Goal: Task Accomplishment & Management: Complete application form

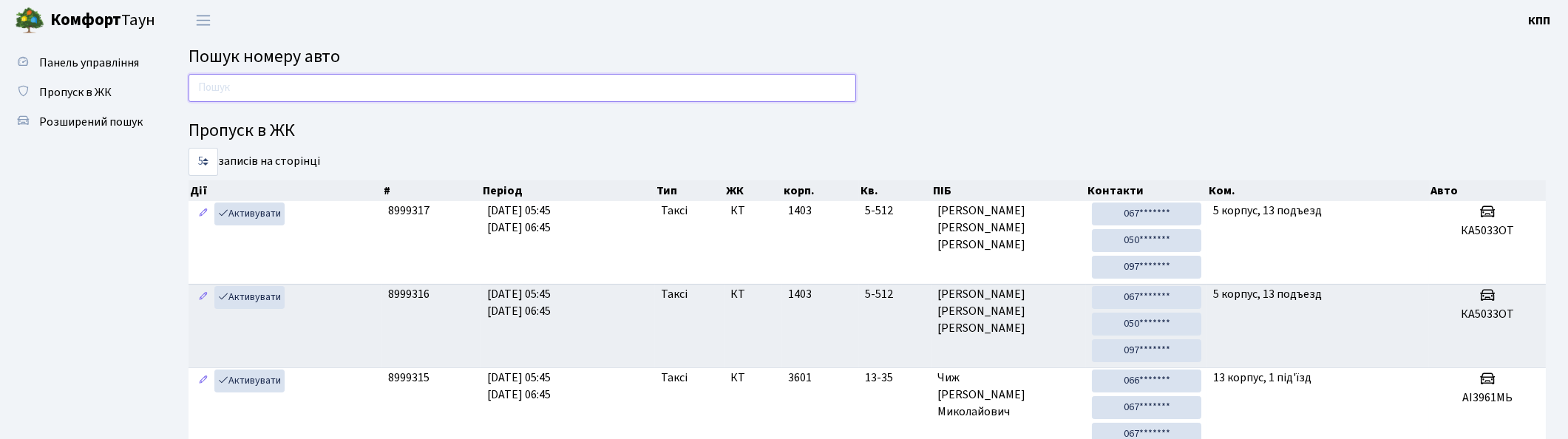
click at [301, 82] on input "text" at bounding box center [522, 88] width 668 height 28
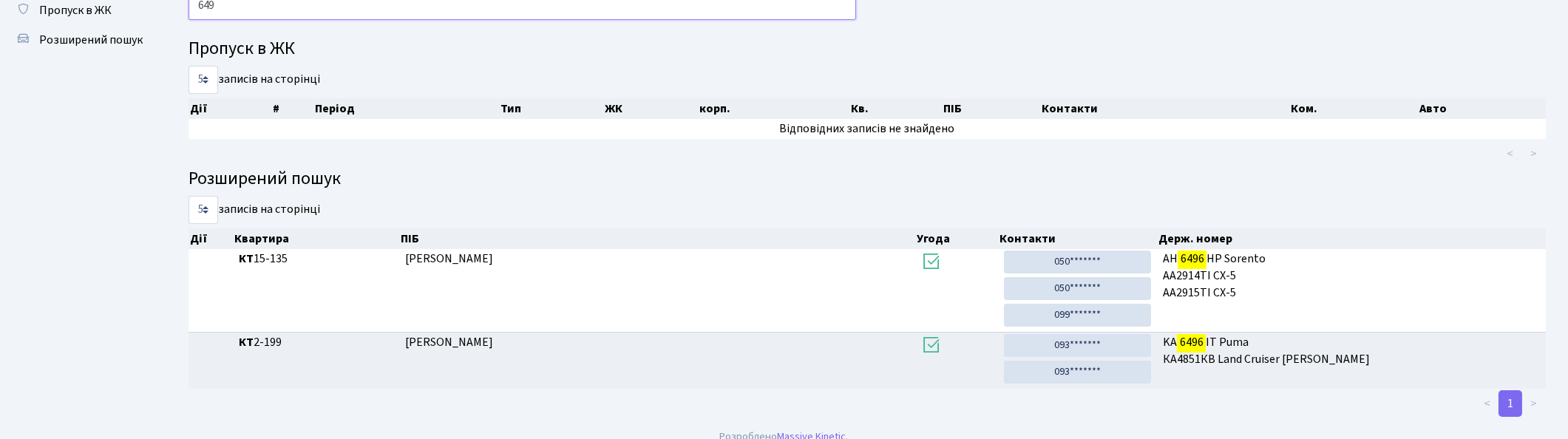
scroll to position [79, 0]
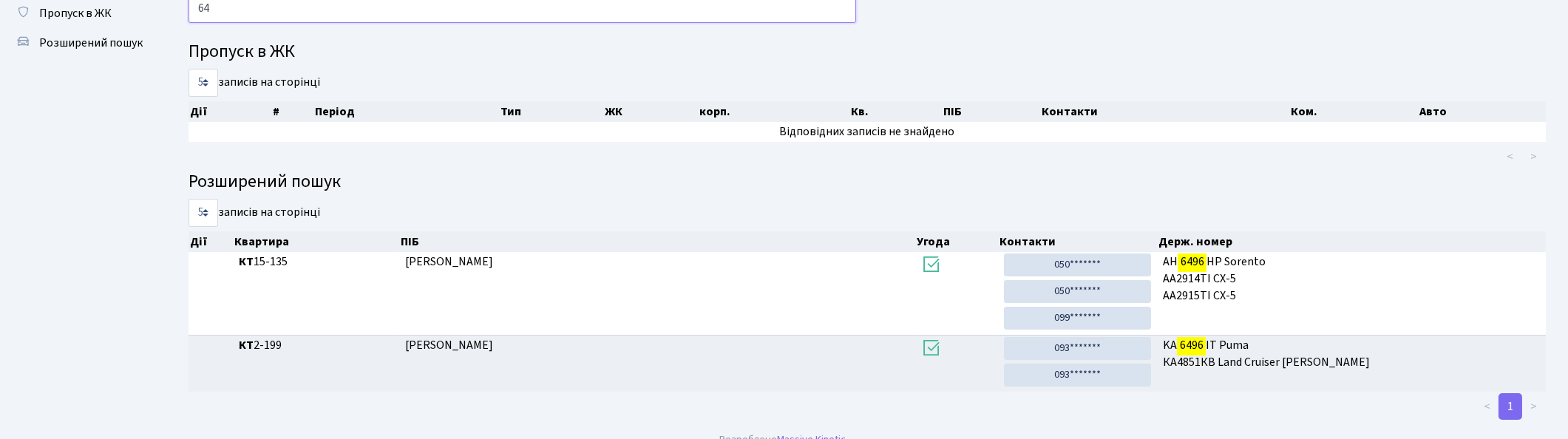
type input "6"
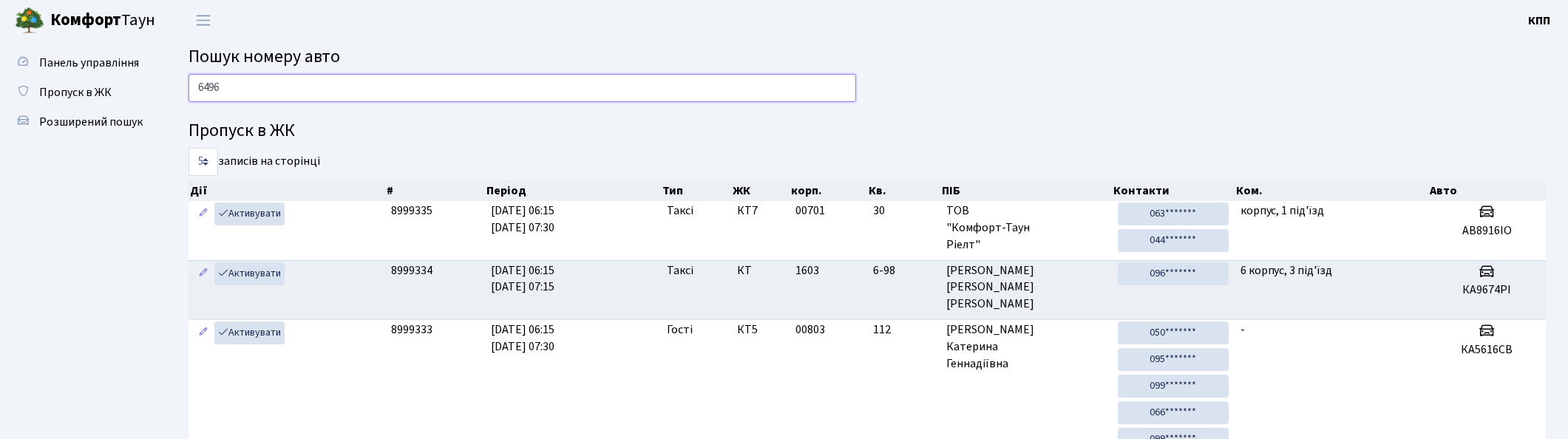
click at [321, 90] on input "6496" at bounding box center [522, 88] width 668 height 28
type input "6"
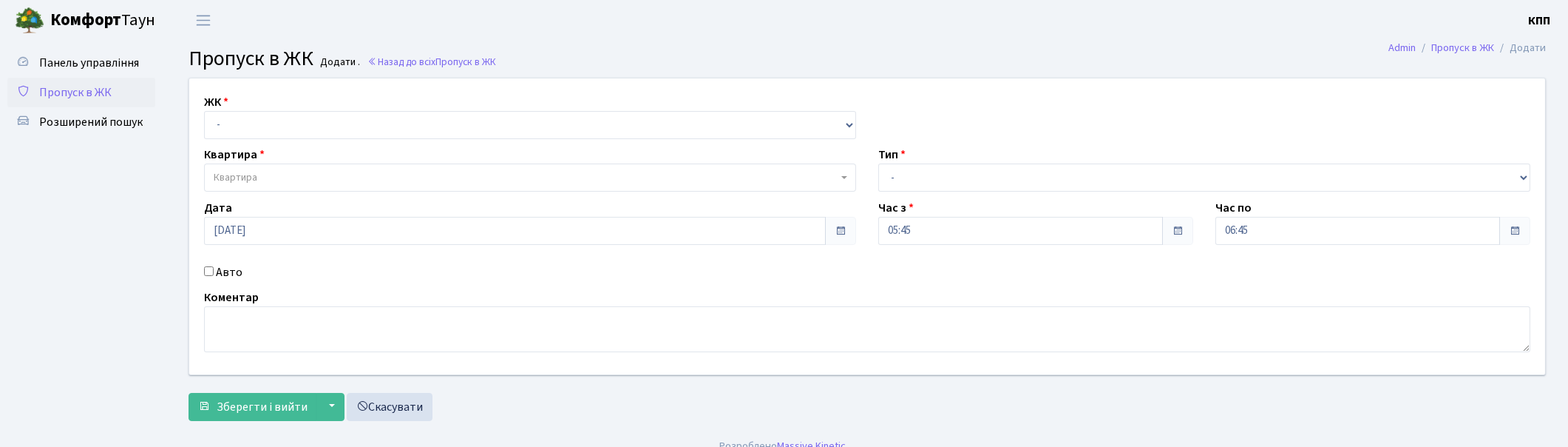
click at [70, 93] on span "Пропуск в ЖК" at bounding box center [75, 92] width 73 height 16
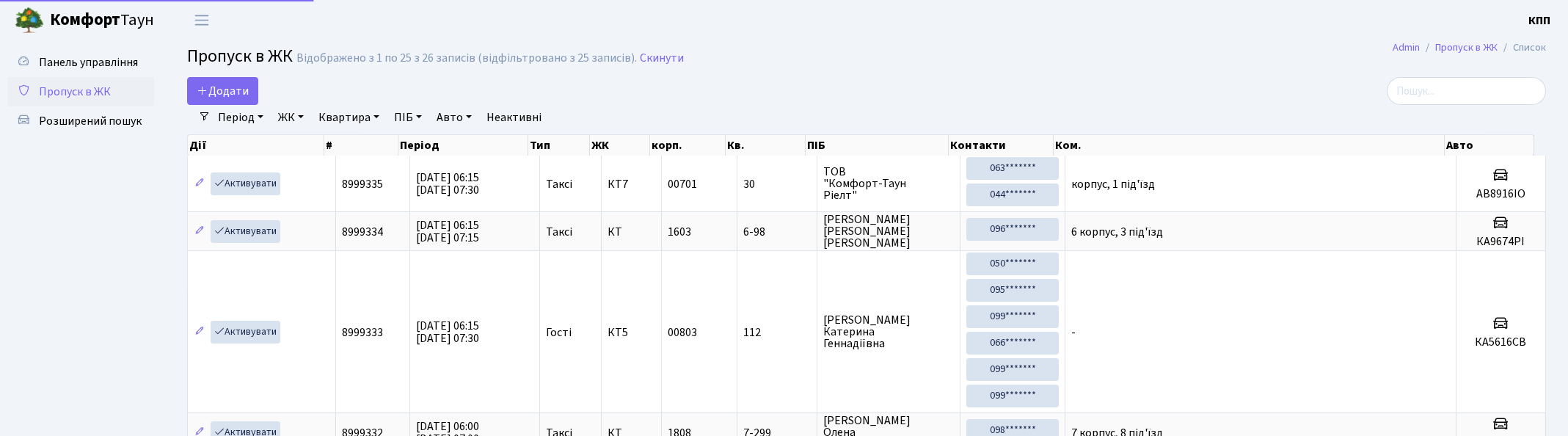
select select "25"
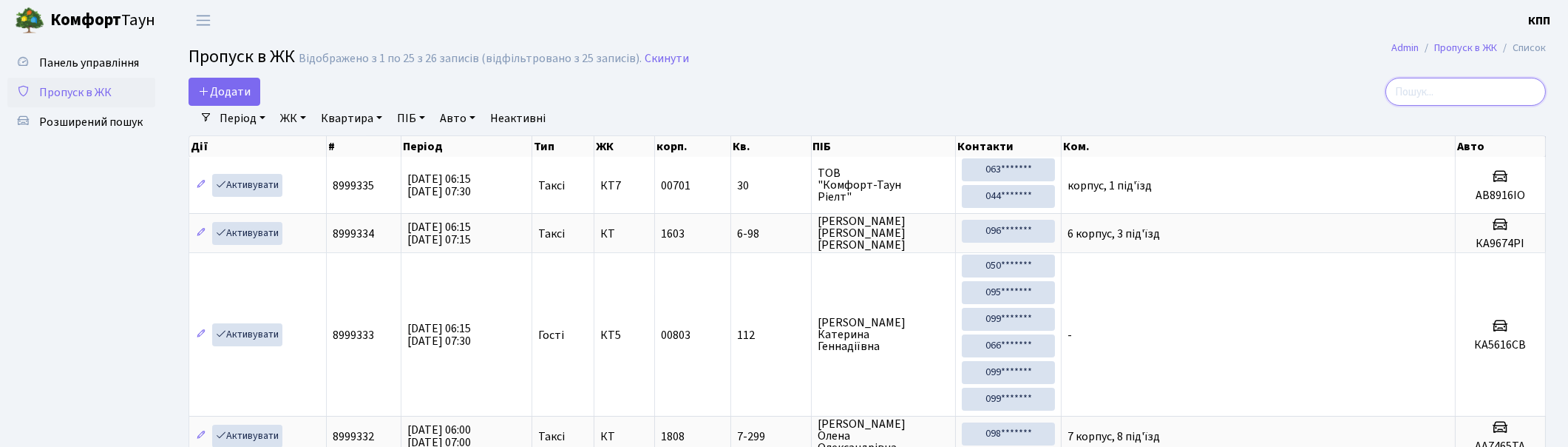
click at [1439, 94] on input "search" at bounding box center [1465, 91] width 160 height 28
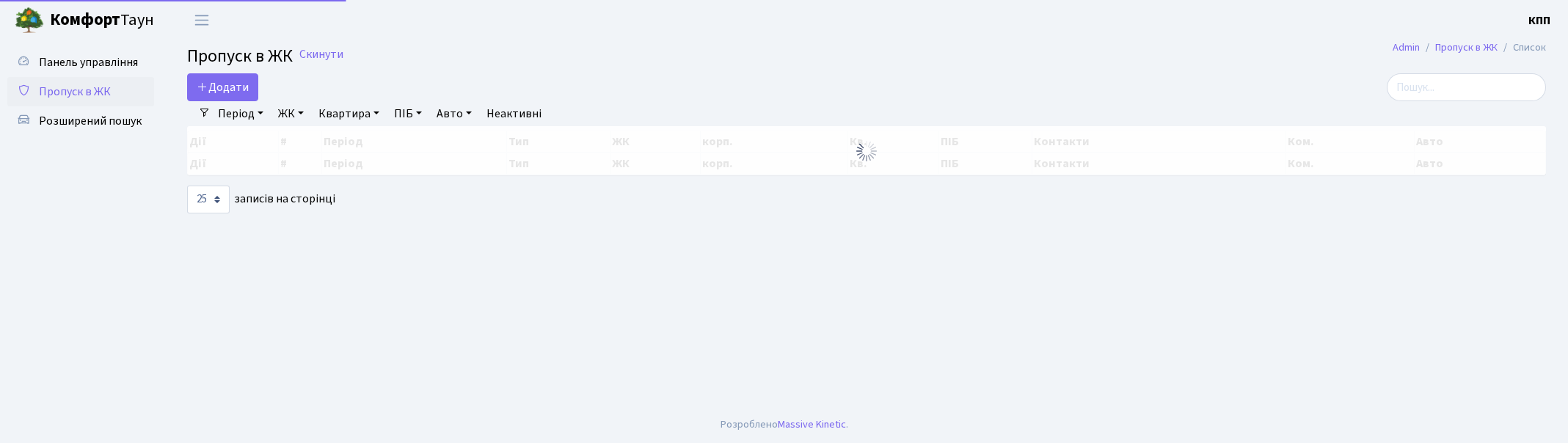
select select "25"
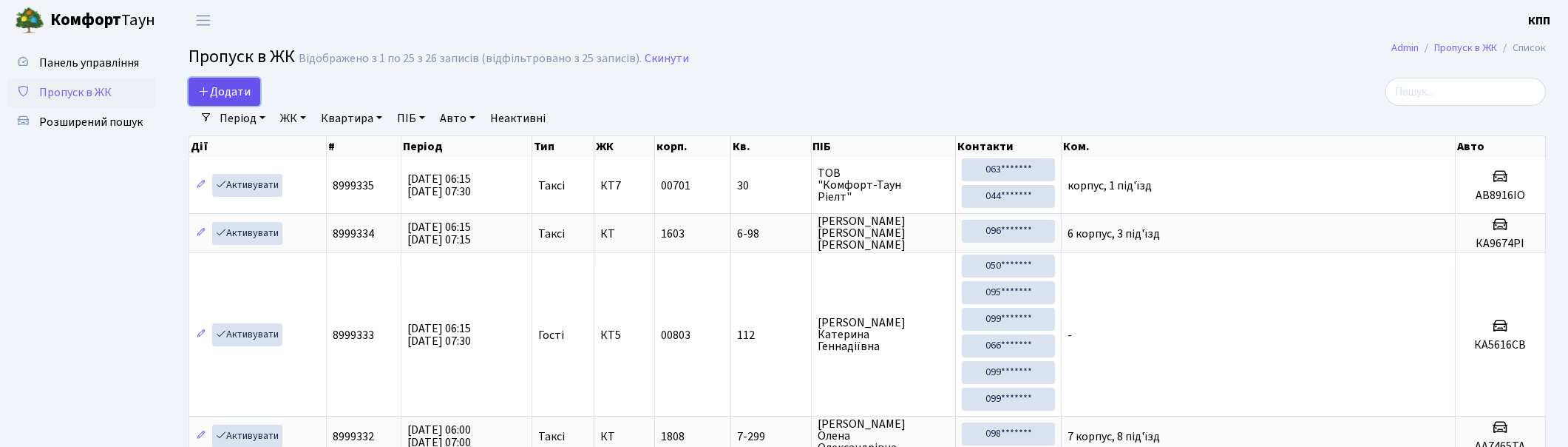
click at [212, 95] on span "Додати" at bounding box center [224, 91] width 52 height 16
